Goal: Navigation & Orientation: Find specific page/section

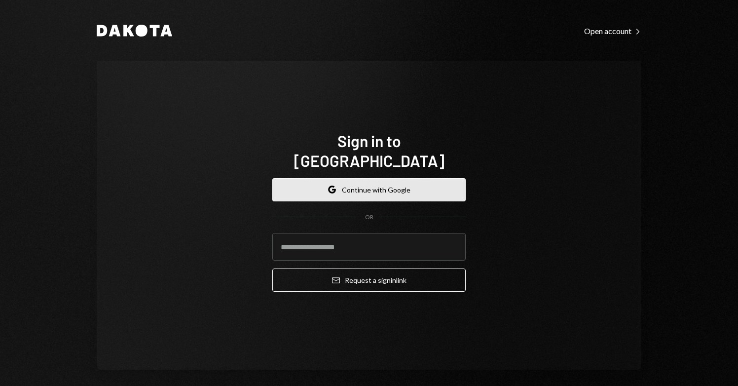
scroll to position [3, 0]
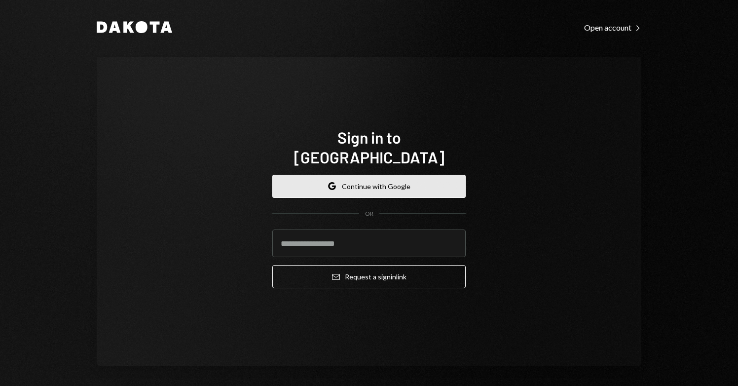
click at [360, 179] on button "Google Continue with Google" at bounding box center [368, 186] width 193 height 23
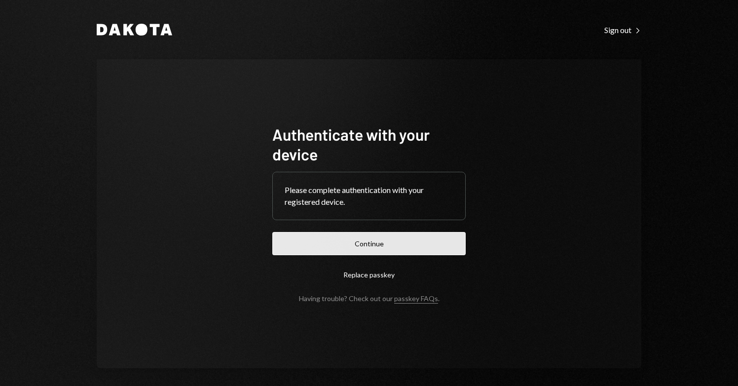
click at [366, 246] on button "Continue" at bounding box center [368, 243] width 193 height 23
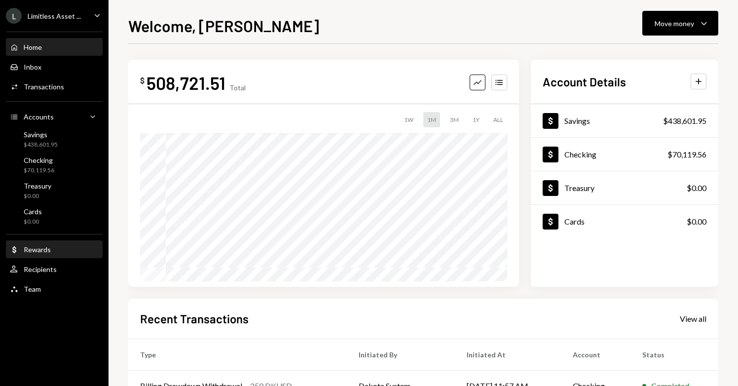
click at [63, 249] on div "Dollar Rewards" at bounding box center [54, 249] width 89 height 9
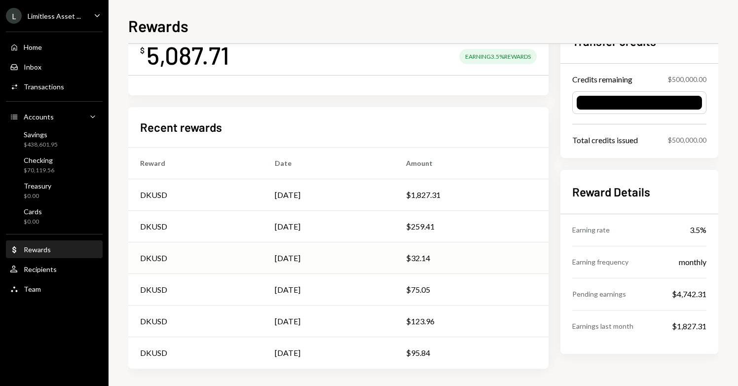
scroll to position [54, 0]
